Goal: Check status: Check status

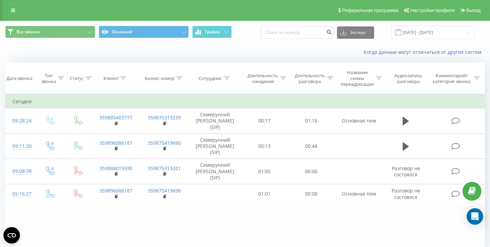
click at [420, 34] on input "[DATE] - [DATE]" at bounding box center [432, 32] width 83 height 13
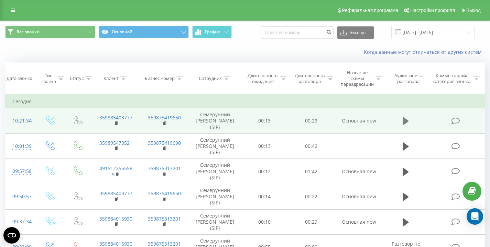
click at [407, 120] on icon at bounding box center [405, 121] width 6 height 10
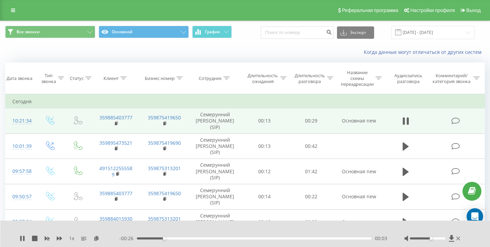
drag, startPoint x: 426, startPoint y: 238, endPoint x: 465, endPoint y: 235, distance: 38.6
click at [474, 237] on div "1 x - 00:26 00:03 00:03" at bounding box center [245, 234] width 490 height 26
click at [255, 45] on div "Когда данные могут отличаться от других систем" at bounding box center [244, 52] width 489 height 16
click at [410, 121] on button at bounding box center [405, 121] width 10 height 10
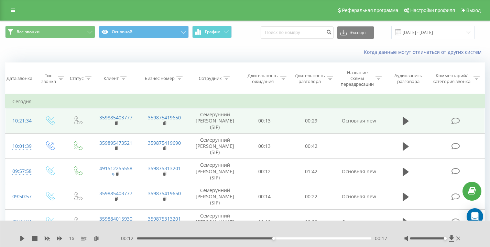
click at [252, 45] on div "Когда данные могут отличаться от других систем" at bounding box center [244, 52] width 489 height 16
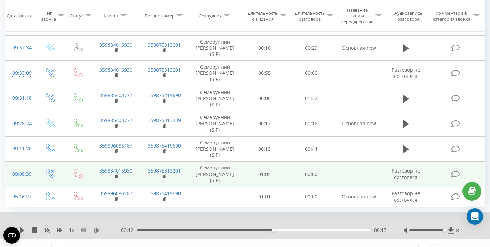
scroll to position [186, 0]
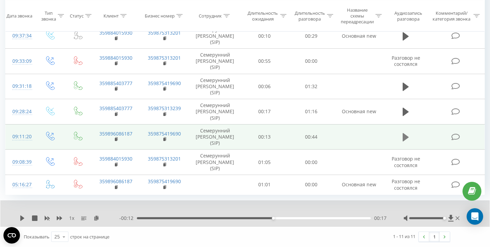
click at [403, 136] on icon at bounding box center [405, 137] width 6 height 8
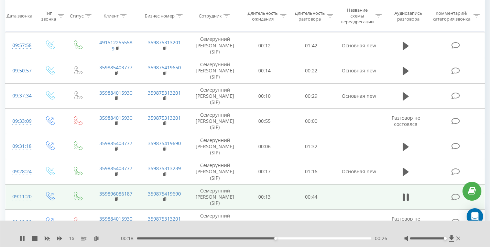
scroll to position [121, 0]
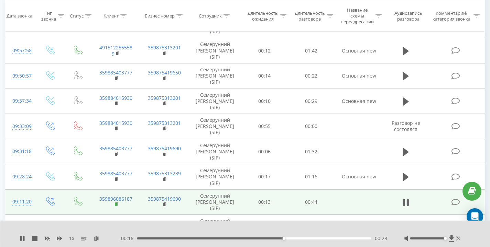
click at [116, 204] on rect at bounding box center [116, 204] width 2 height 3
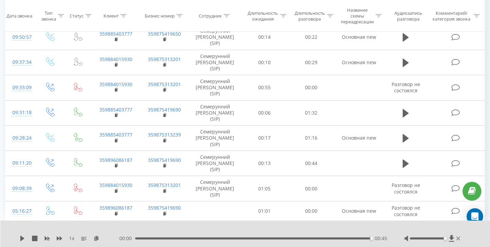
scroll to position [0, 0]
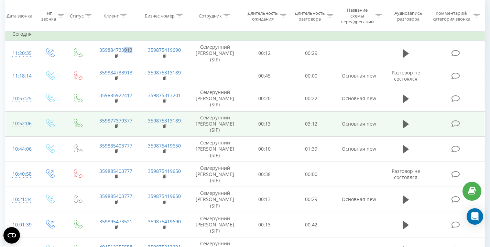
scroll to position [306, 0]
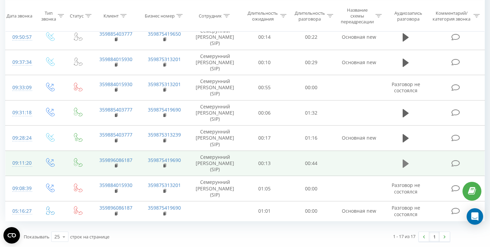
click at [405, 162] on icon at bounding box center [405, 164] width 6 height 8
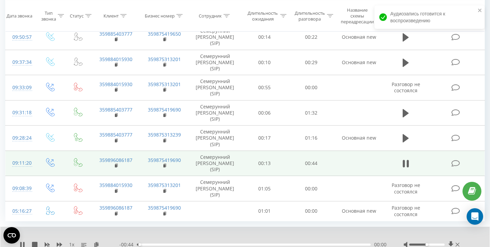
drag, startPoint x: 427, startPoint y: 244, endPoint x: 461, endPoint y: 240, distance: 34.0
click at [461, 240] on div "1 x - 00:44 00:00 00:00" at bounding box center [244, 240] width 489 height 26
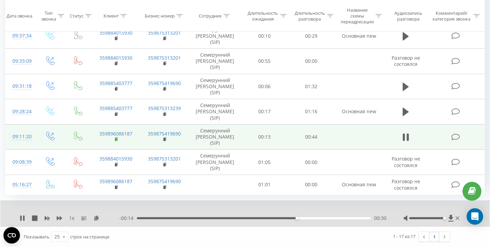
click at [116, 139] on rect at bounding box center [116, 139] width 2 height 3
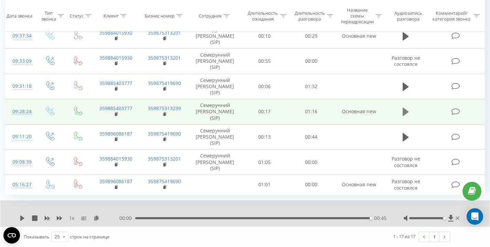
click at [405, 114] on icon at bounding box center [405, 112] width 6 height 8
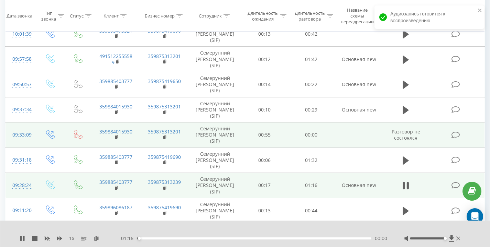
scroll to position [258, 0]
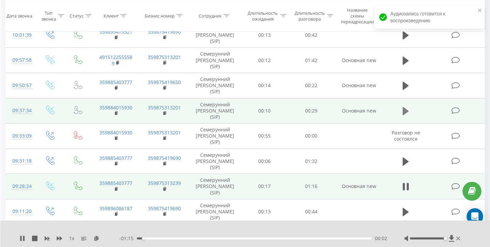
click at [408, 109] on icon at bounding box center [405, 111] width 6 height 10
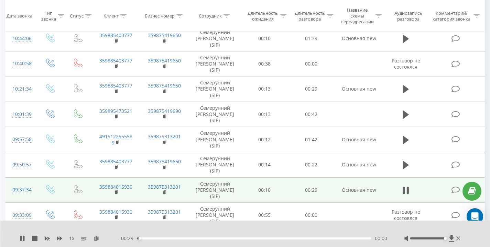
scroll to position [188, 0]
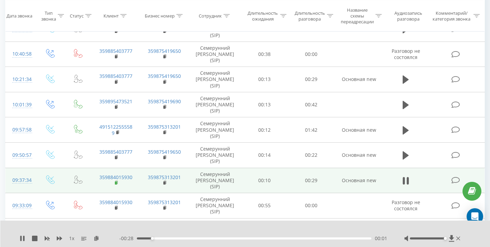
click at [116, 183] on rect at bounding box center [116, 183] width 2 height 3
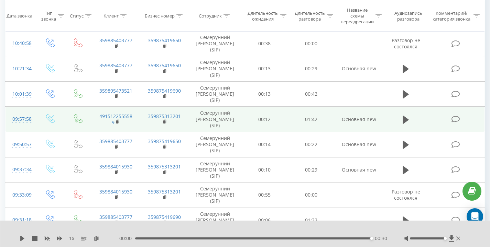
scroll to position [199, 0]
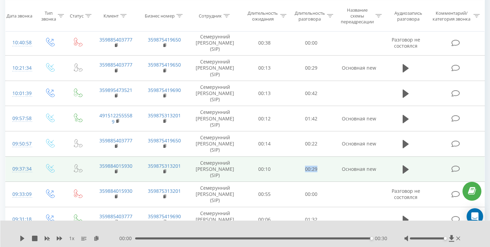
drag, startPoint x: 299, startPoint y: 170, endPoint x: 325, endPoint y: 170, distance: 25.8
click at [325, 170] on td "00:29" at bounding box center [311, 169] width 47 height 25
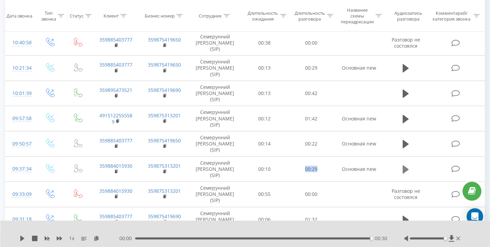
click at [404, 171] on icon at bounding box center [405, 170] width 6 height 8
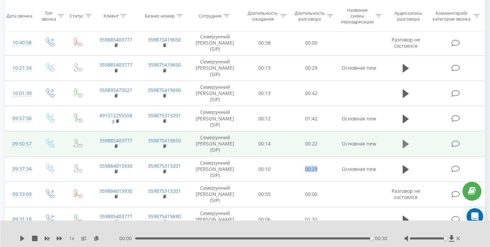
click at [405, 144] on icon at bounding box center [405, 144] width 6 height 8
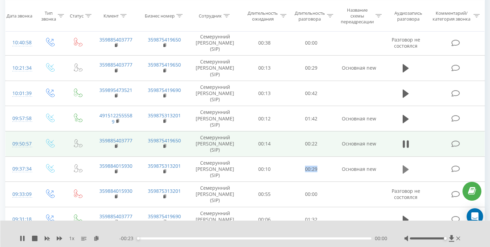
click at [405, 169] on icon at bounding box center [405, 170] width 6 height 8
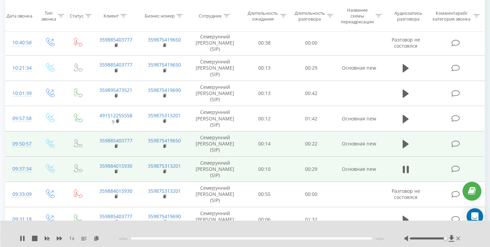
click at [426, 165] on td at bounding box center [405, 169] width 45 height 25
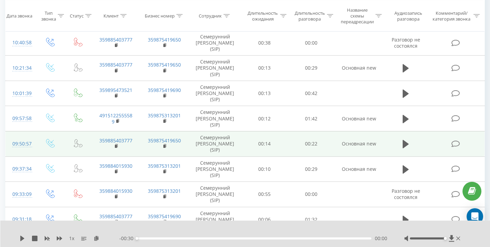
click at [404, 171] on icon at bounding box center [405, 170] width 6 height 8
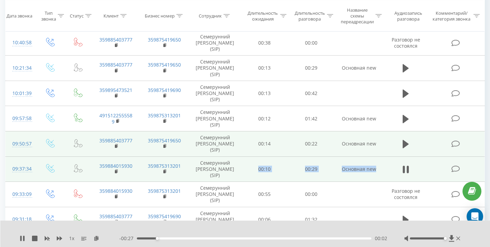
drag, startPoint x: 262, startPoint y: 171, endPoint x: 376, endPoint y: 169, distance: 113.7
click at [376, 169] on tr "09:37:34 359884015930 359875313201 Семерунний Дмитрий Андреевич (SIP) 00:10 00:…" at bounding box center [244, 169] width 479 height 25
click at [376, 169] on td "Основная new" at bounding box center [358, 169] width 49 height 25
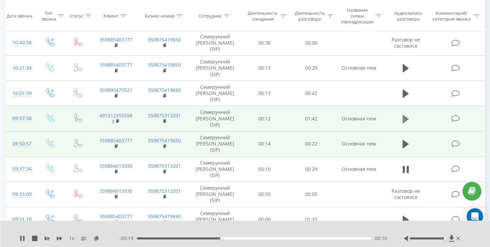
click at [402, 121] on button at bounding box center [405, 119] width 10 height 10
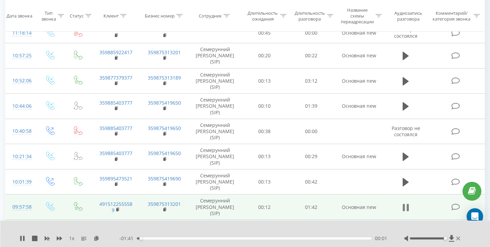
scroll to position [111, 0]
click at [116, 209] on rect at bounding box center [117, 209] width 2 height 3
drag, startPoint x: 299, startPoint y: 208, endPoint x: 372, endPoint y: 208, distance: 72.5
click at [372, 208] on tr "09:57:58 4915122555589 359875313201 Семерунний Дмитрий Андреевич (SIP) 00:12 01…" at bounding box center [244, 206] width 479 height 25
click at [372, 208] on td "Основная new" at bounding box center [358, 206] width 49 height 25
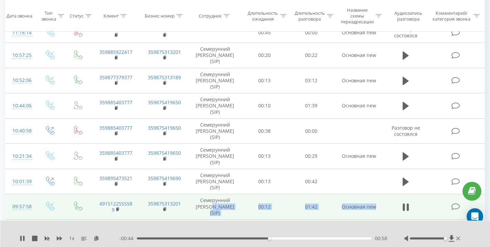
drag, startPoint x: 379, startPoint y: 207, endPoint x: 219, endPoint y: 204, distance: 160.1
click at [219, 204] on tr "09:57:58 4915122555589 359875313201 Семерунний Дмитрий Андреевич (SIP) 00:12 01…" at bounding box center [244, 206] width 479 height 25
click at [239, 205] on td "Семерунний [PERSON_NAME] (SIP)" at bounding box center [215, 206] width 52 height 25
drag, startPoint x: 201, startPoint y: 200, endPoint x: 254, endPoint y: 214, distance: 54.5
click at [254, 214] on tr "09:57:58 4915122555589 359875313201 Семерунний Дмитрий Андреевич (SIP) 00:12 01…" at bounding box center [244, 206] width 479 height 25
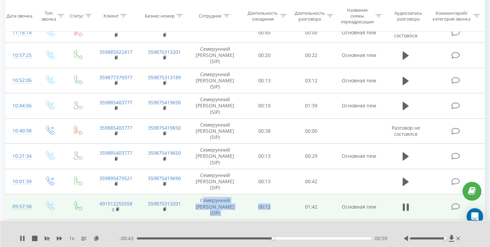
click at [254, 214] on td "00:12" at bounding box center [264, 206] width 47 height 25
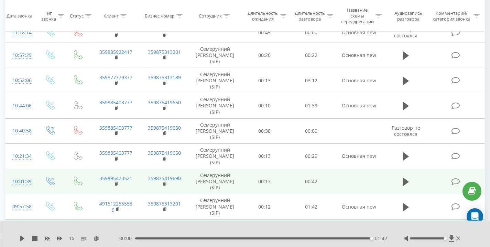
click at [399, 182] on td at bounding box center [405, 181] width 45 height 25
click at [404, 181] on icon at bounding box center [405, 182] width 6 height 8
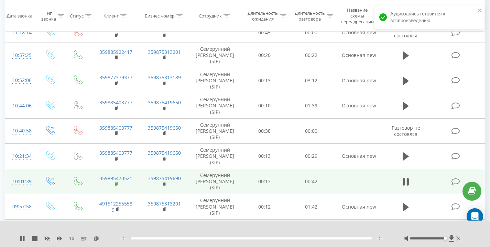
click at [116, 184] on rect at bounding box center [116, 184] width 2 height 3
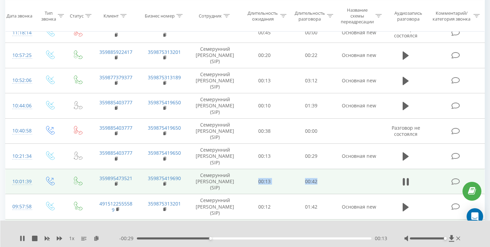
drag, startPoint x: 257, startPoint y: 181, endPoint x: 346, endPoint y: 181, distance: 89.0
click at [346, 181] on tr "10:01:39 359895473521 359875419690 Семерунний Дмитрий Андреевич (SIP) 00:13 00:…" at bounding box center [244, 181] width 479 height 25
click at [346, 181] on td at bounding box center [358, 181] width 49 height 25
drag, startPoint x: 346, startPoint y: 181, endPoint x: 233, endPoint y: 181, distance: 113.0
click at [233, 181] on tr "10:01:39 359895473521 359875419690 Семерунний Дмитрий Андреевич (SIP) 00:13 00:…" at bounding box center [244, 181] width 479 height 25
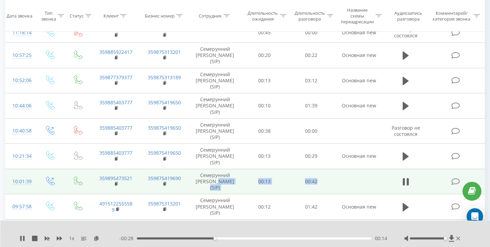
click at [233, 181] on td "Семерунний [PERSON_NAME] (SIP)" at bounding box center [215, 181] width 52 height 25
drag, startPoint x: 200, startPoint y: 176, endPoint x: 248, endPoint y: 188, distance: 49.7
click at [248, 188] on tr "10:01:39 359895473521 359875419690 Семерунний Дмитрий Андреевич (SIP) 00:13 00:…" at bounding box center [244, 181] width 479 height 25
click at [248, 188] on td "00:13" at bounding box center [264, 181] width 47 height 25
drag, startPoint x: 281, startPoint y: 182, endPoint x: 322, endPoint y: 183, distance: 40.2
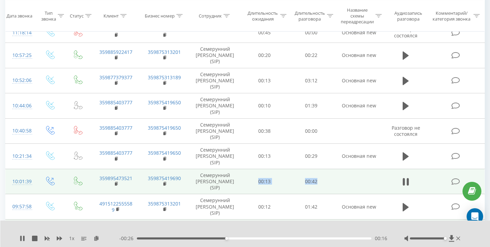
click at [322, 183] on tr "10:01:39 359895473521 359875419690 Семерунний Дмитрий Андреевич (SIP) 00:13 00:…" at bounding box center [244, 181] width 479 height 25
click at [322, 183] on td "00:42" at bounding box center [311, 181] width 47 height 25
drag, startPoint x: 327, startPoint y: 182, endPoint x: 247, endPoint y: 182, distance: 79.7
click at [247, 182] on tr "10:01:39 359895473521 359875419690 Семерунний Дмитрий Андреевич (SIP) 00:13 00:…" at bounding box center [244, 181] width 479 height 25
click at [247, 182] on td "00:13" at bounding box center [264, 181] width 47 height 25
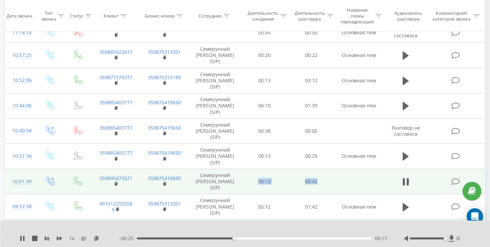
drag, startPoint x: 247, startPoint y: 182, endPoint x: 340, endPoint y: 181, distance: 92.8
click at [340, 181] on tr "10:01:39 359895473521 359875419690 Семерунний Дмитрий Андреевич (SIP) 00:13 00:…" at bounding box center [244, 181] width 479 height 25
click at [340, 181] on td at bounding box center [358, 181] width 49 height 25
drag, startPoint x: 333, startPoint y: 182, endPoint x: 260, endPoint y: 183, distance: 72.8
click at [260, 183] on tr "10:01:39 359895473521 359875419690 Семерунний Дмитрий Андреевич (SIP) 00:13 00:…" at bounding box center [244, 181] width 479 height 25
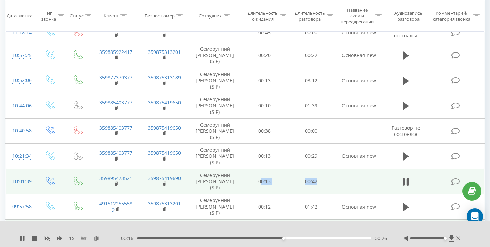
click at [260, 183] on td "00:13" at bounding box center [264, 181] width 47 height 25
drag, startPoint x: 256, startPoint y: 182, endPoint x: 339, endPoint y: 181, distance: 82.5
click at [339, 181] on tr "10:01:39 359895473521 359875419690 Семерунний Дмитрий Андреевич (SIP) 00:13 00:…" at bounding box center [244, 181] width 479 height 25
click at [339, 181] on td at bounding box center [358, 181] width 49 height 25
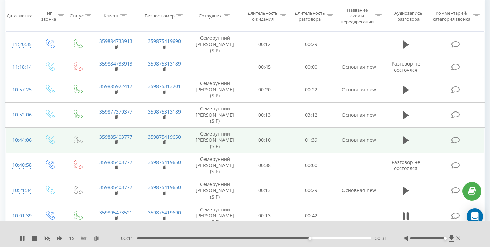
scroll to position [71, 0]
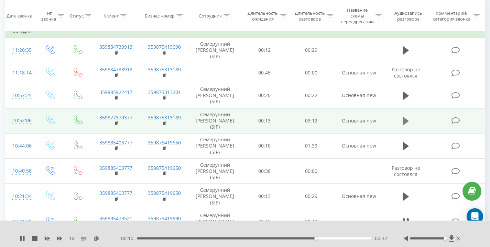
click at [406, 121] on icon at bounding box center [405, 121] width 6 height 8
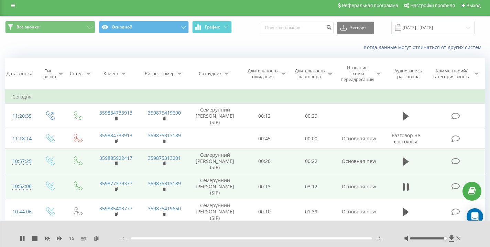
scroll to position [15, 0]
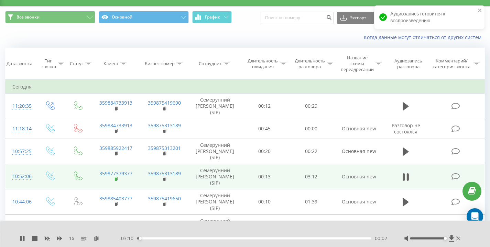
click at [116, 180] on rect at bounding box center [116, 179] width 2 height 3
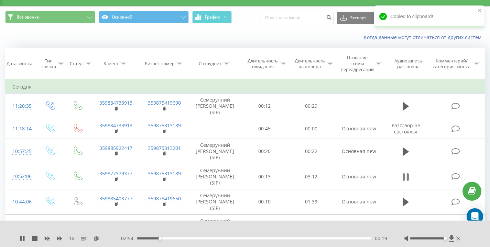
click at [405, 178] on icon at bounding box center [405, 177] width 6 height 10
click at [21, 239] on icon at bounding box center [22, 238] width 4 height 5
click at [334, 238] on div "00:26" at bounding box center [254, 239] width 234 height 2
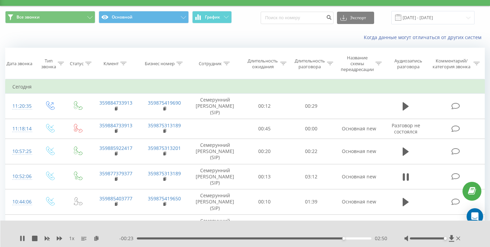
click at [109, 38] on div "Когда данные могут отличаться от других систем" at bounding box center [244, 37] width 489 height 16
click at [118, 38] on div "Когда данные могут отличаться от других систем" at bounding box center [244, 37] width 489 height 16
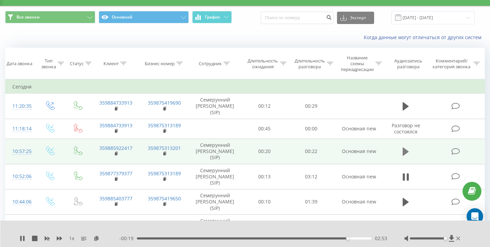
click at [406, 152] on icon at bounding box center [405, 152] width 6 height 8
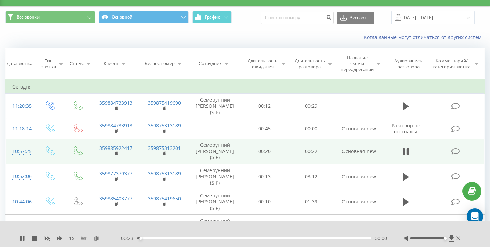
click at [265, 34] on div "Когда данные могут отличаться от других систем" at bounding box center [244, 37] width 489 height 16
click at [264, 33] on div "Когда данные могут отличаться от других систем" at bounding box center [244, 37] width 489 height 16
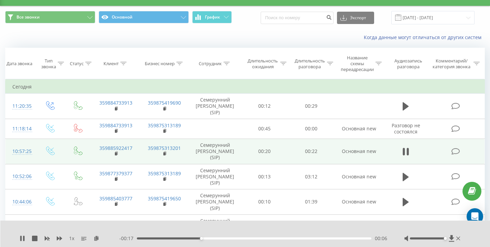
click at [264, 33] on div "Когда данные могут отличаться от других систем" at bounding box center [244, 37] width 489 height 16
click at [261, 34] on div "Когда данные могут отличаться от других систем" at bounding box center [336, 37] width 305 height 7
click at [259, 34] on div "Когда данные могут отличаться от других систем" at bounding box center [336, 37] width 305 height 7
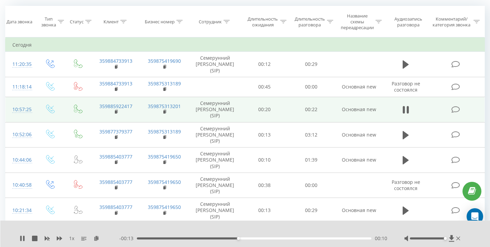
scroll to position [0, 0]
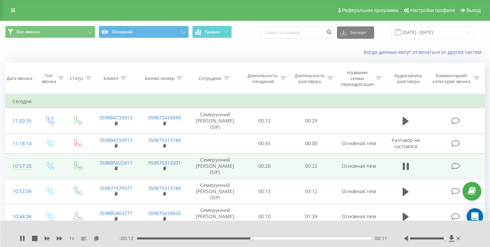
click at [259, 36] on div "Все звонки Основной График Экспорт .csv .xls .xlsx 22.08.2025 - 22.08.2025" at bounding box center [244, 32] width 479 height 13
click at [253, 40] on div "Все звонки Основной График Экспорт .csv .xls .xlsx 22.08.2025 - 22.08.2025" at bounding box center [244, 32] width 489 height 23
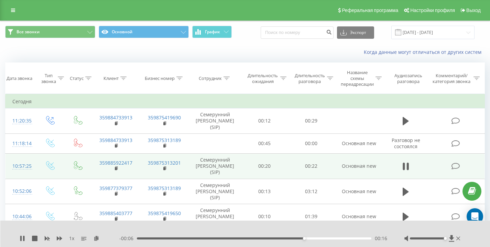
click at [253, 41] on div "Все звонки Основной График Экспорт .csv .xls .xlsx 22.08.2025 - 22.08.2025" at bounding box center [244, 32] width 489 height 23
click at [273, 57] on div "Когда данные могут отличаться от других систем" at bounding box center [244, 52] width 489 height 16
click at [116, 168] on rect at bounding box center [116, 168] width 2 height 3
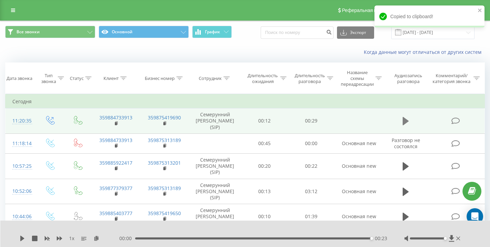
click at [402, 121] on icon at bounding box center [405, 121] width 6 height 10
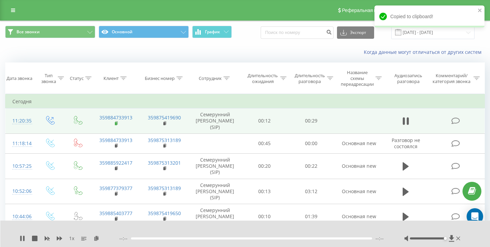
click at [115, 124] on rect at bounding box center [116, 123] width 2 height 3
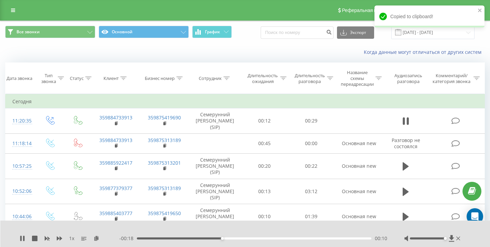
click at [137, 52] on div "Когда данные могут отличаться от других систем" at bounding box center [244, 52] width 489 height 16
click at [136, 51] on div "Когда данные могут отличаться от других систем" at bounding box center [244, 52] width 489 height 16
click at [480, 11] on icon "close" at bounding box center [479, 10] width 5 height 5
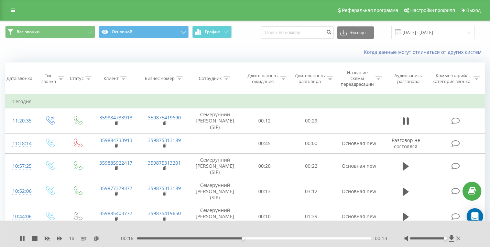
click at [262, 38] on div "Все звонки Основной График Экспорт .csv .xls .xlsx 22.08.2025 - 22.08.2025" at bounding box center [244, 32] width 479 height 13
click at [256, 36] on div "Все звонки Основной График Экспорт .csv .xls .xlsx 22.08.2025 - 22.08.2025" at bounding box center [244, 32] width 479 height 13
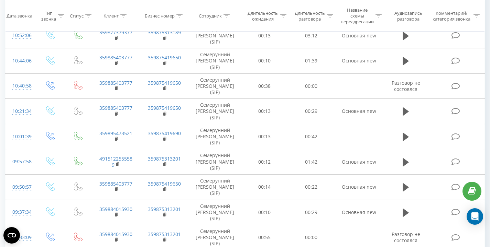
scroll to position [306, 0]
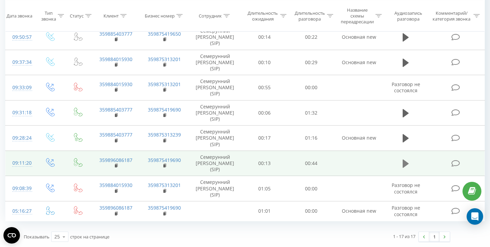
click at [405, 163] on icon at bounding box center [405, 164] width 6 height 8
